Goal: Information Seeking & Learning: Learn about a topic

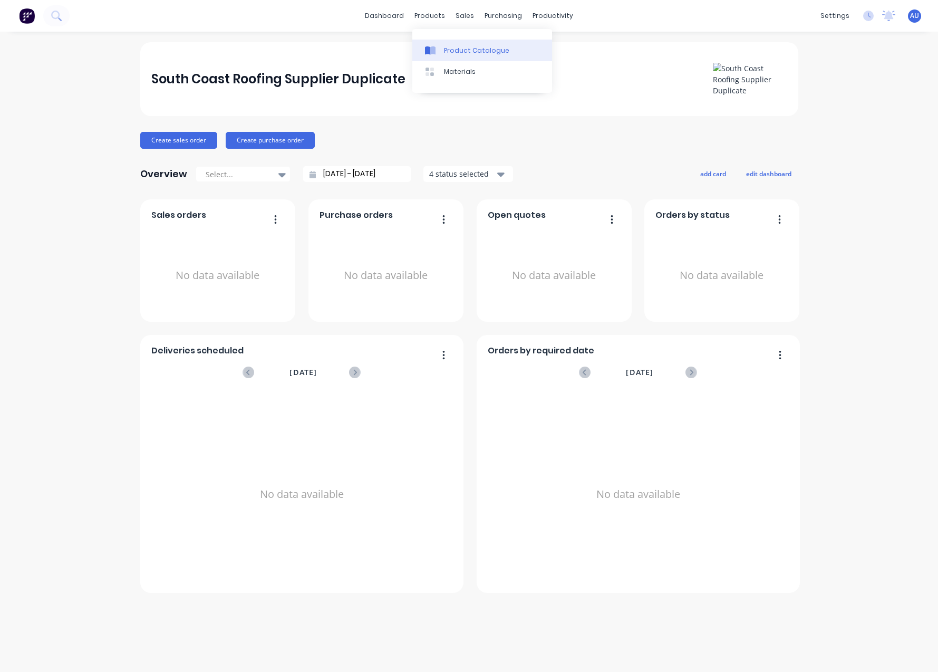
click at [449, 41] on link "Product Catalogue" at bounding box center [482, 50] width 140 height 21
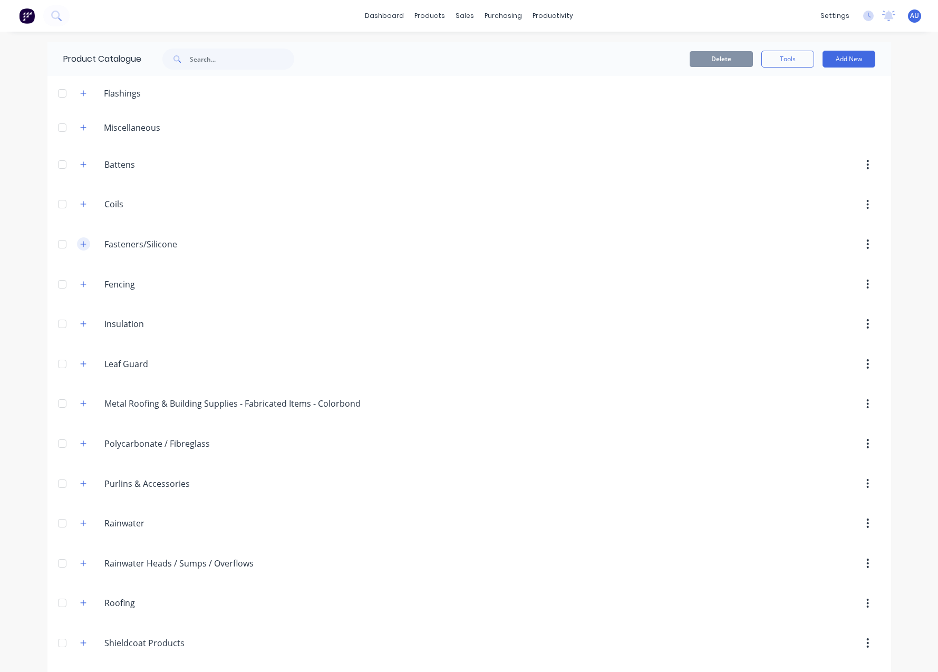
click at [80, 244] on icon "button" at bounding box center [83, 243] width 6 height 7
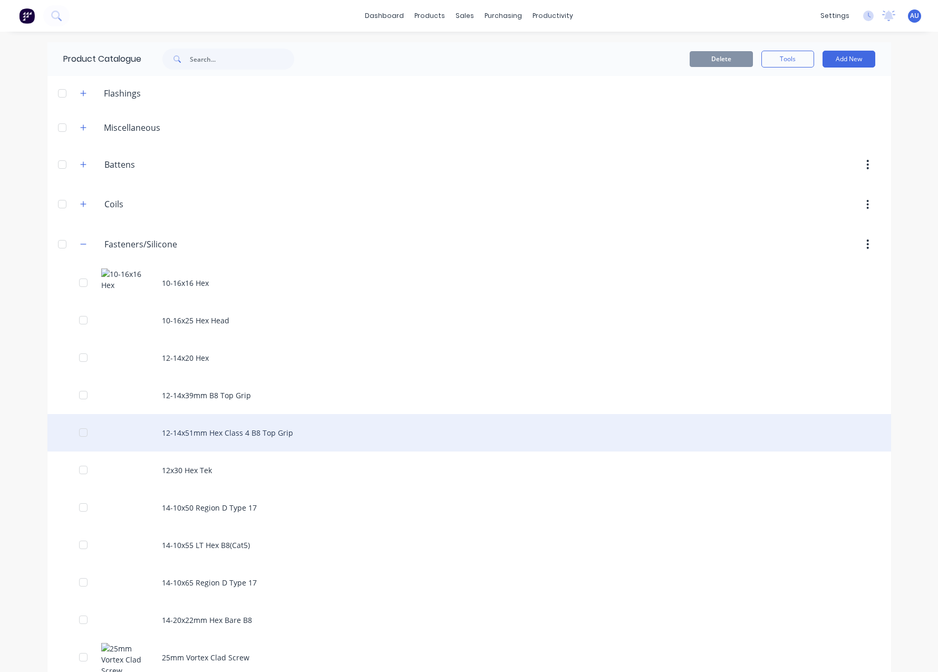
click at [343, 420] on div "12-14x51mm Hex Class 4 B8 Top Grip" at bounding box center [468, 432] width 843 height 37
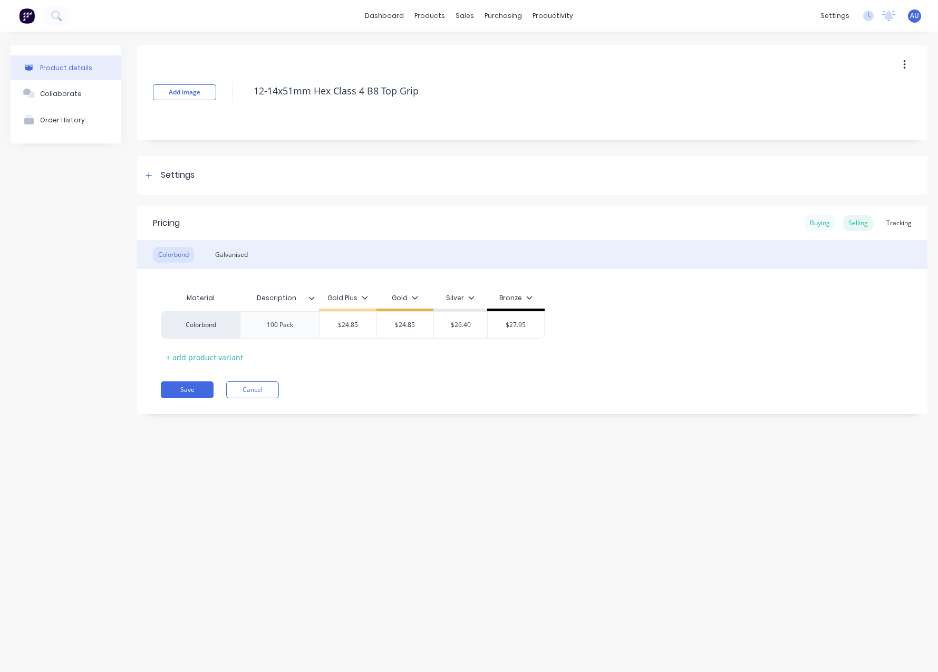
click at [819, 216] on div "Buying" at bounding box center [819, 223] width 31 height 16
click at [901, 225] on div "Tracking" at bounding box center [899, 223] width 36 height 16
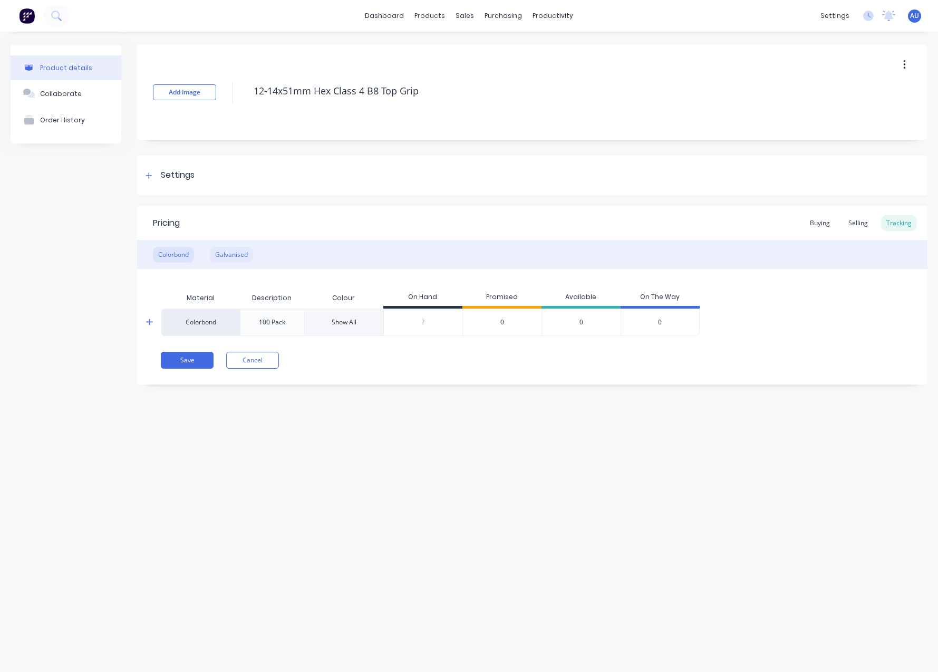
click at [229, 256] on div "Galvanised" at bounding box center [231, 255] width 43 height 16
click at [182, 252] on div "Colorbond" at bounding box center [173, 255] width 41 height 16
click at [653, 431] on div "Product details Collaborate Order History Add image 12-14x51mm Hex Class 4 B8 T…" at bounding box center [469, 341] width 938 height 619
click at [150, 323] on icon at bounding box center [149, 321] width 6 height 6
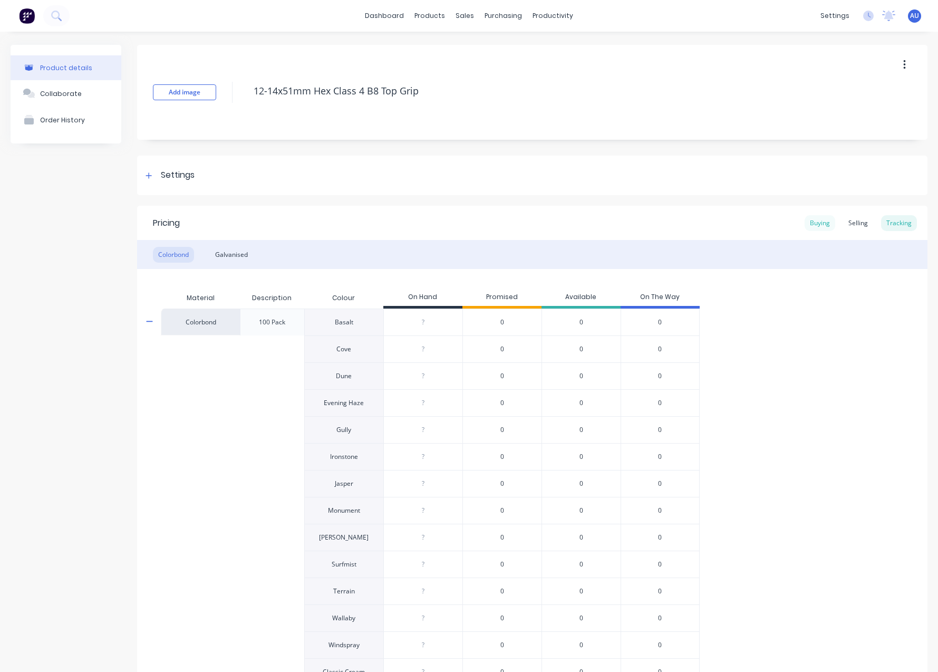
click at [819, 228] on div "Buying" at bounding box center [819, 223] width 31 height 16
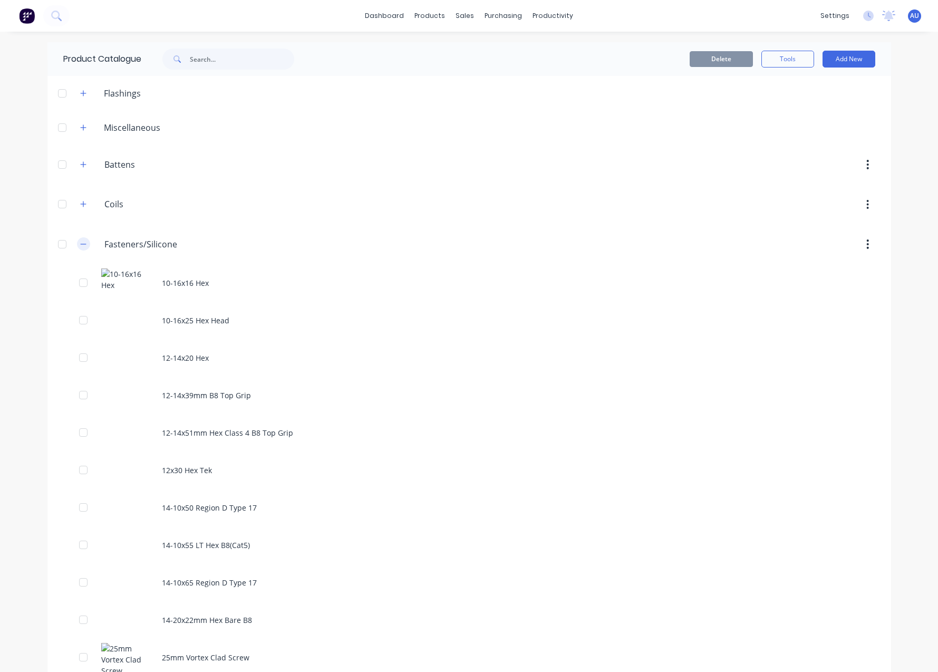
click at [81, 246] on icon "button" at bounding box center [83, 243] width 6 height 7
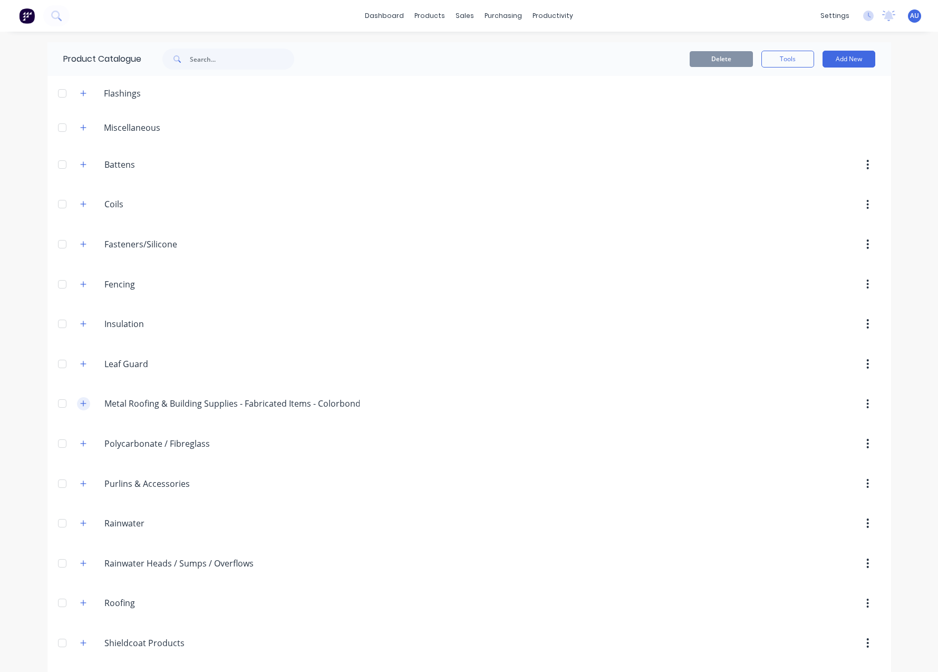
click at [77, 402] on button "button" at bounding box center [83, 403] width 13 height 13
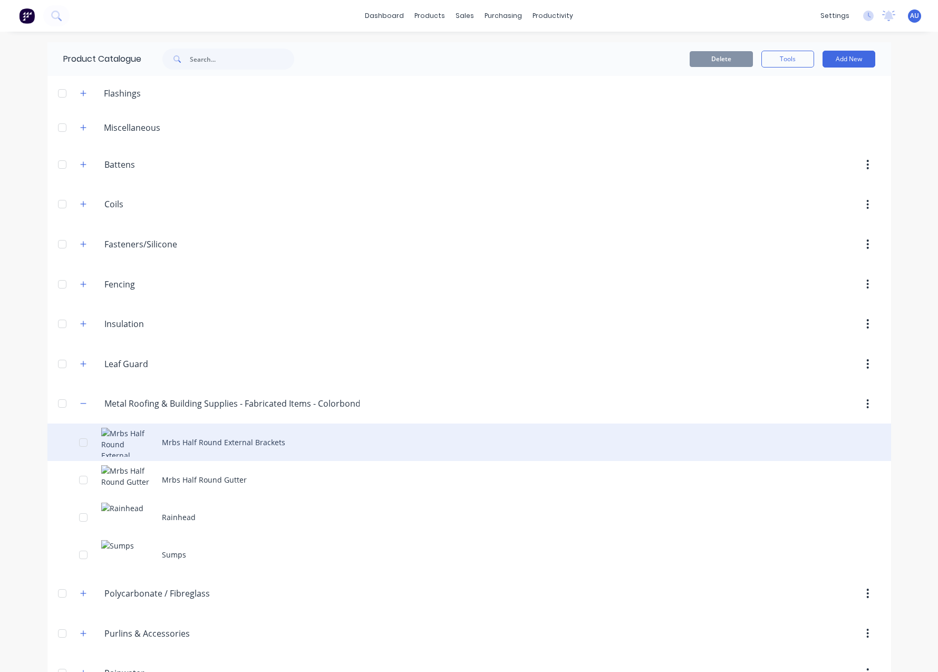
click at [212, 443] on div "Mrbs Half Round External Brackets" at bounding box center [468, 441] width 843 height 37
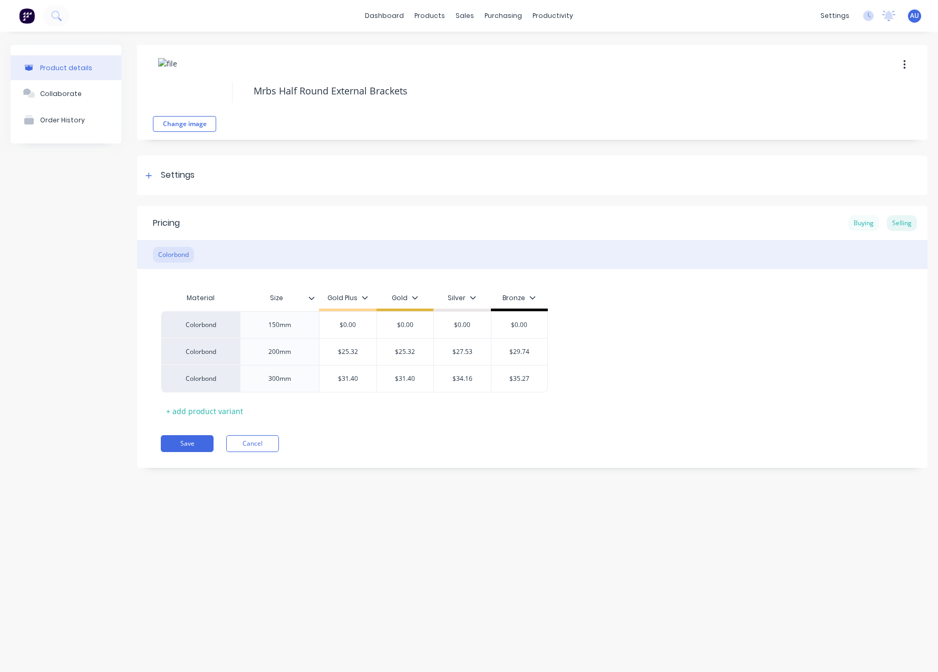
click at [874, 225] on div "Buying" at bounding box center [863, 223] width 31 height 16
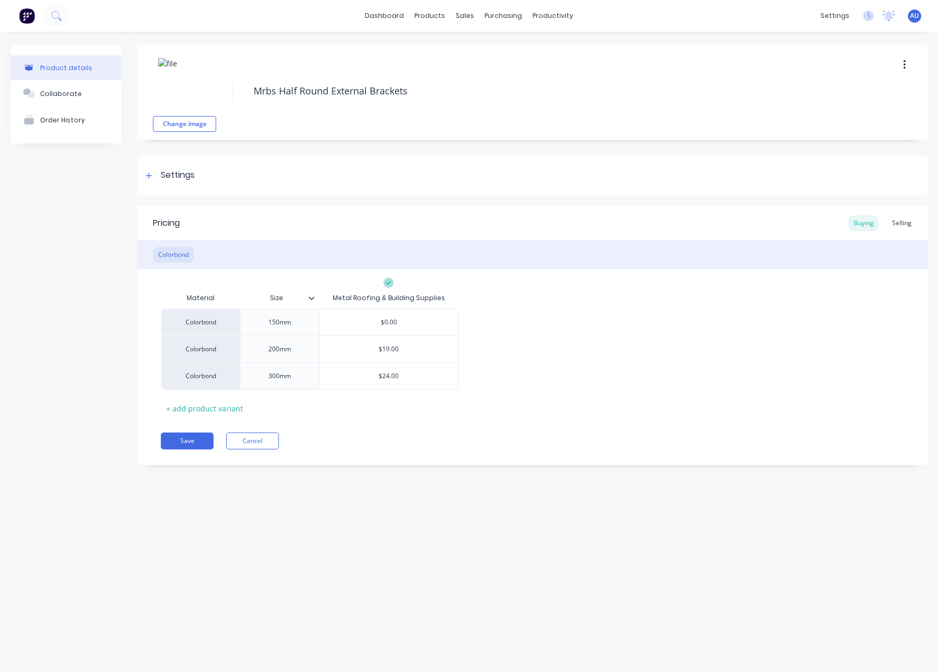
click at [529, 463] on div "Pricing Buying Selling Colorbond Material Size Metal Roofing & Building Supplie…" at bounding box center [532, 335] width 790 height 259
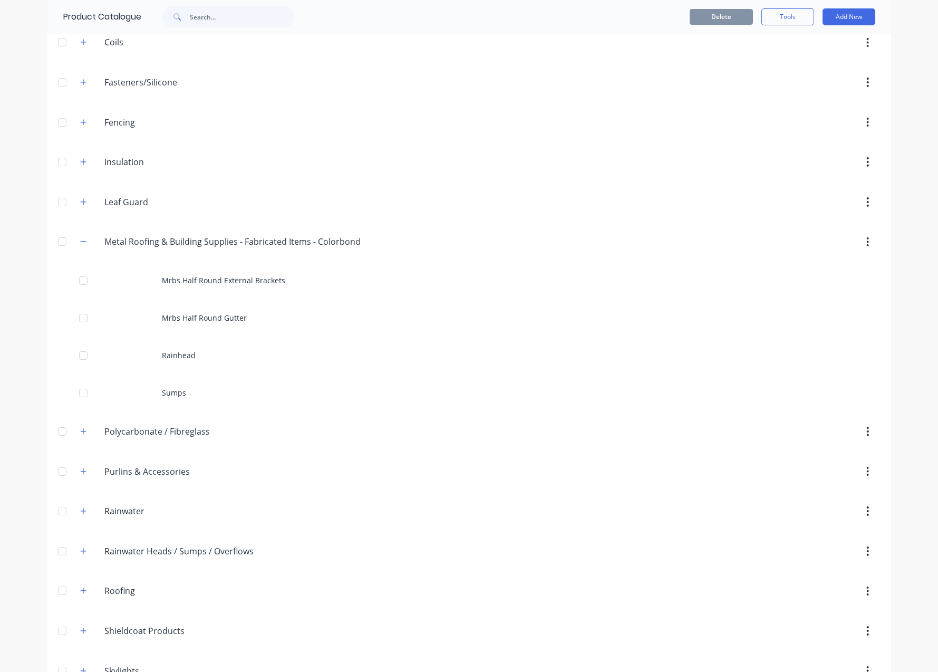
scroll to position [231, 0]
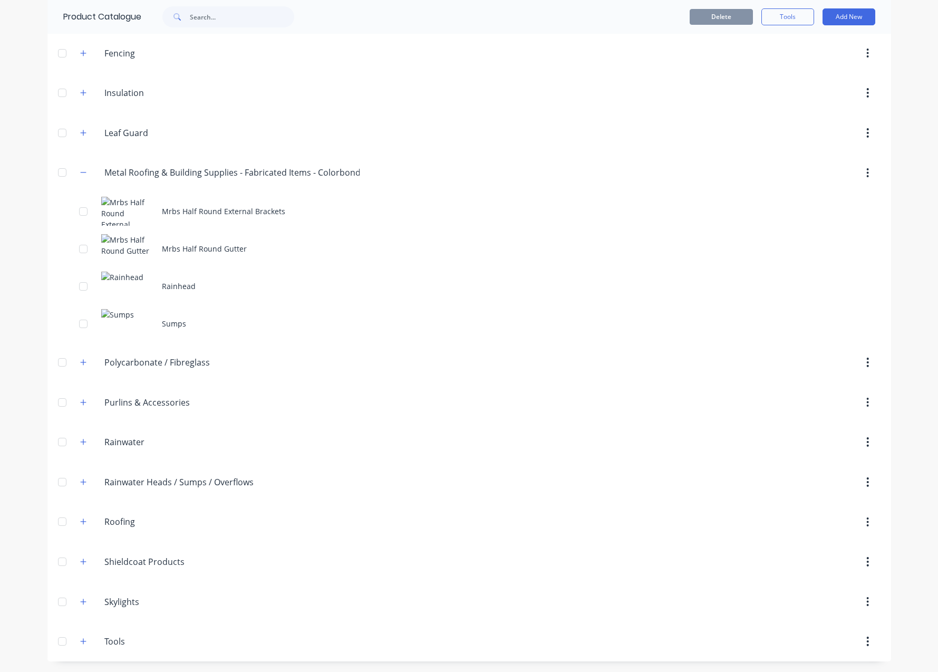
click at [72, 172] on div "Metal.Roofing.&.Building.Supplies.-.Fabricated.Items.-.Colorbond Metal Roofing …" at bounding box center [220, 172] width 296 height 19
click at [80, 174] on icon "button" at bounding box center [83, 172] width 6 height 7
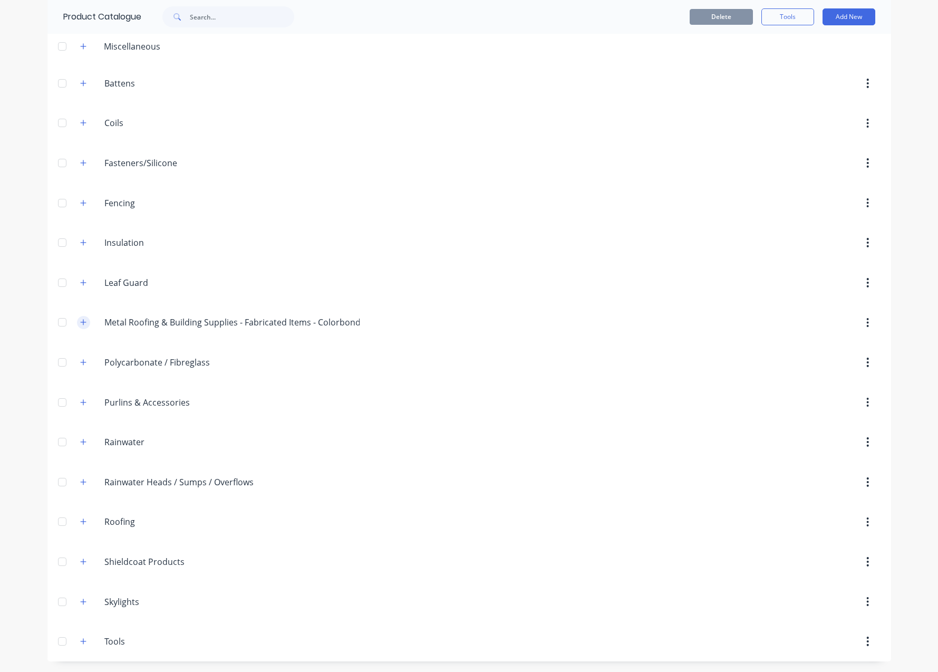
scroll to position [81, 0]
click at [80, 362] on icon "button" at bounding box center [83, 362] width 6 height 6
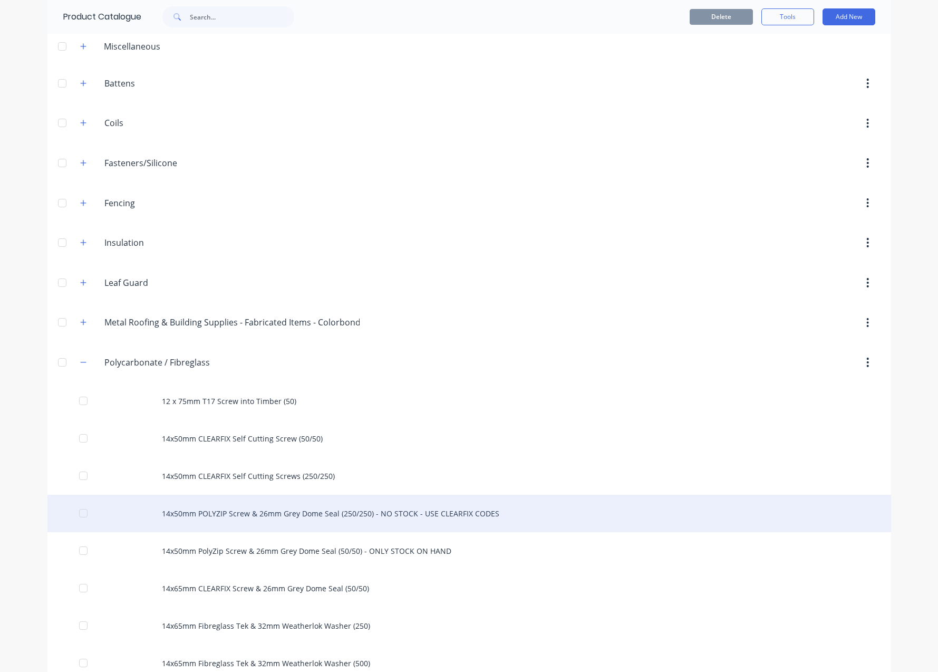
scroll to position [176, 0]
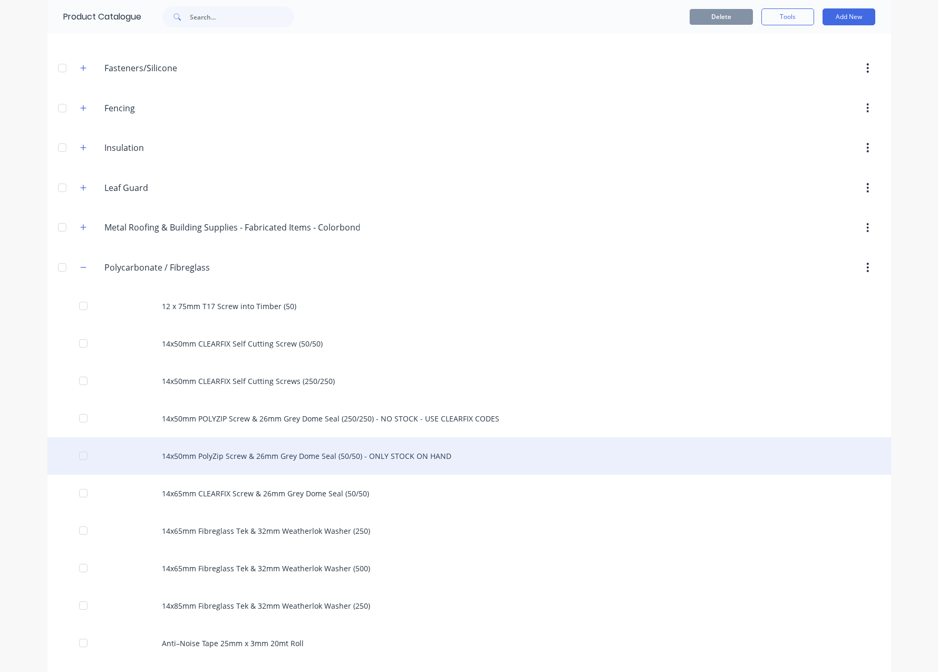
click at [491, 450] on div "14x50mm PolyZip Screw & 26mm Grey Dome Seal (50/50) - ONLY STOCK ON HAND" at bounding box center [468, 455] width 843 height 37
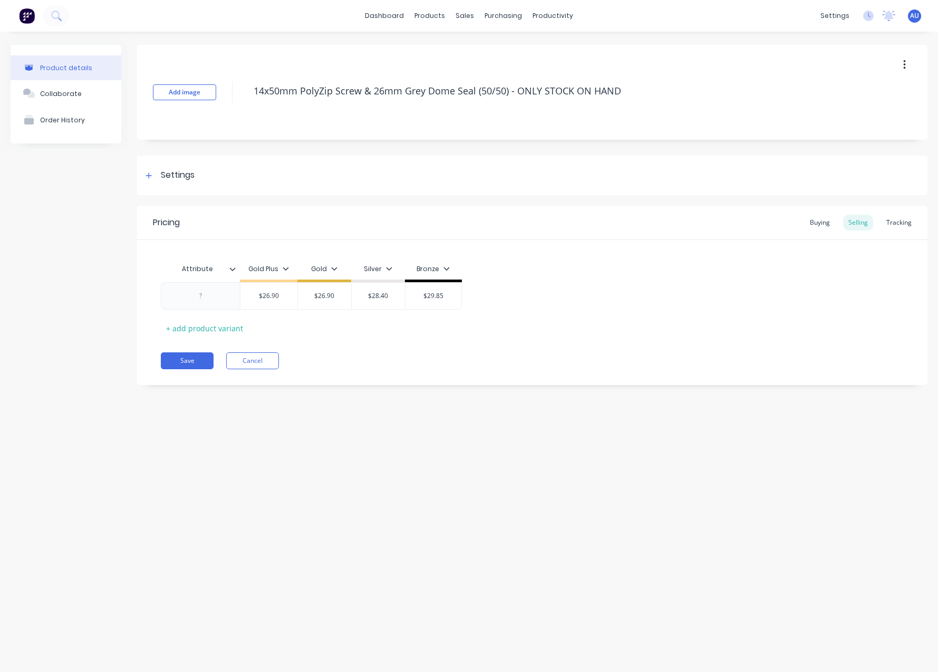
type textarea "x"
click at [832, 223] on div "Buying" at bounding box center [819, 223] width 31 height 16
click at [905, 226] on div "Tracking" at bounding box center [899, 223] width 36 height 16
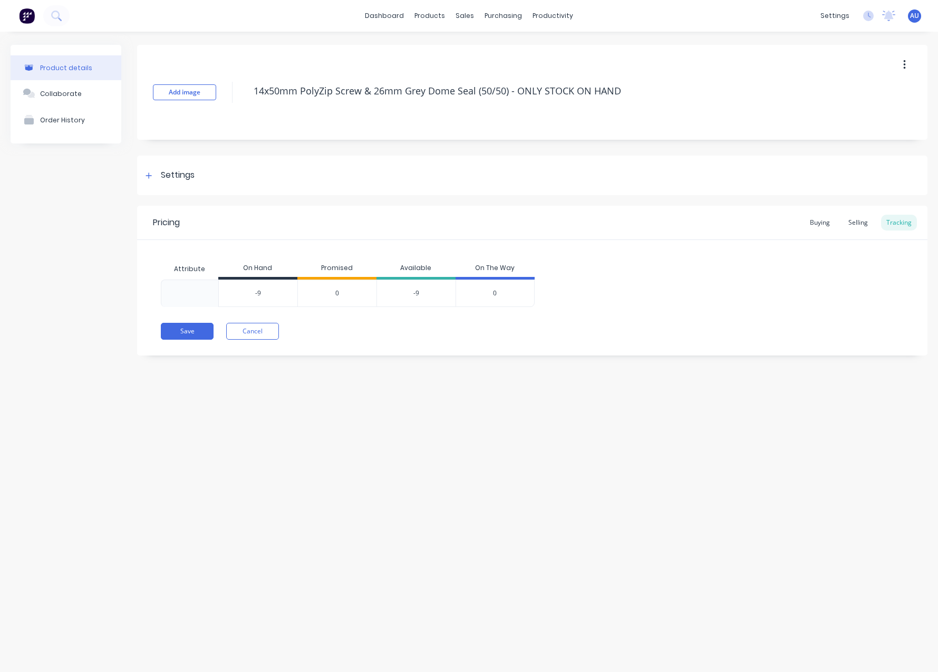
click at [394, 478] on div "Product details Collaborate Order History Add image 14x50mm PolyZip Screw & 26m…" at bounding box center [469, 341] width 938 height 619
click at [207, 482] on div "Product details Collaborate Order History Add image 14x50mm PolyZip Screw & 26m…" at bounding box center [469, 341] width 938 height 619
click at [382, 455] on div "Product details Collaborate Order History Add image 14x50mm PolyZip Screw & 26m…" at bounding box center [469, 341] width 938 height 619
click at [271, 425] on div "Product details Collaborate Order History Add image 14x50mm PolyZip Screw & 26m…" at bounding box center [469, 341] width 938 height 619
